Goal: Transaction & Acquisition: Book appointment/travel/reservation

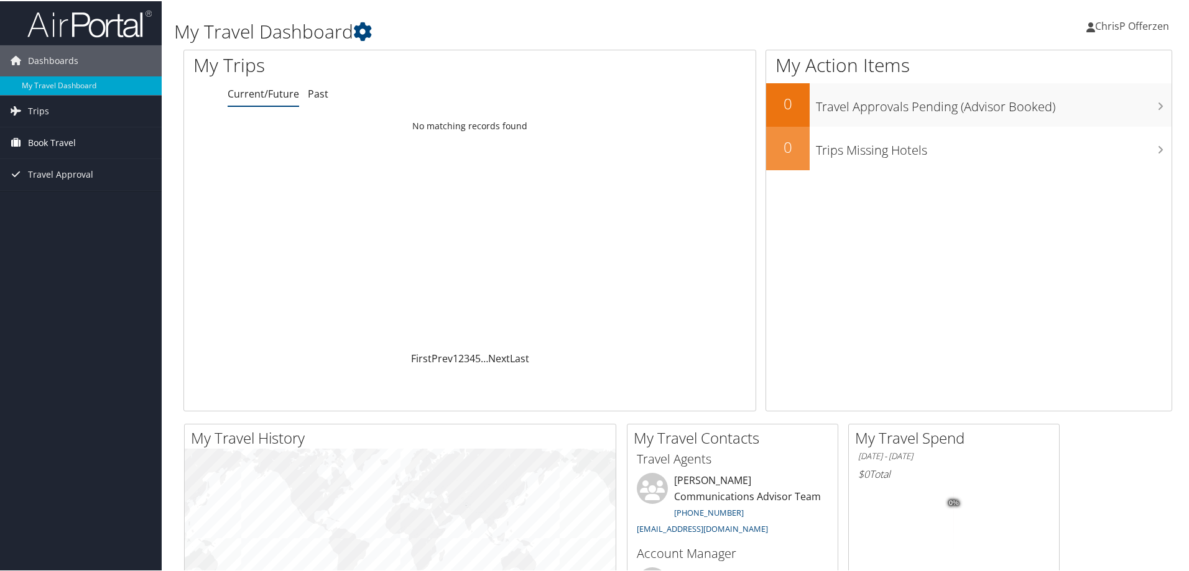
click at [58, 144] on span "Book Travel" at bounding box center [52, 141] width 48 height 31
click at [72, 205] on link "Book/Manage Online Trips" at bounding box center [81, 204] width 162 height 19
